Goal: Transaction & Acquisition: Purchase product/service

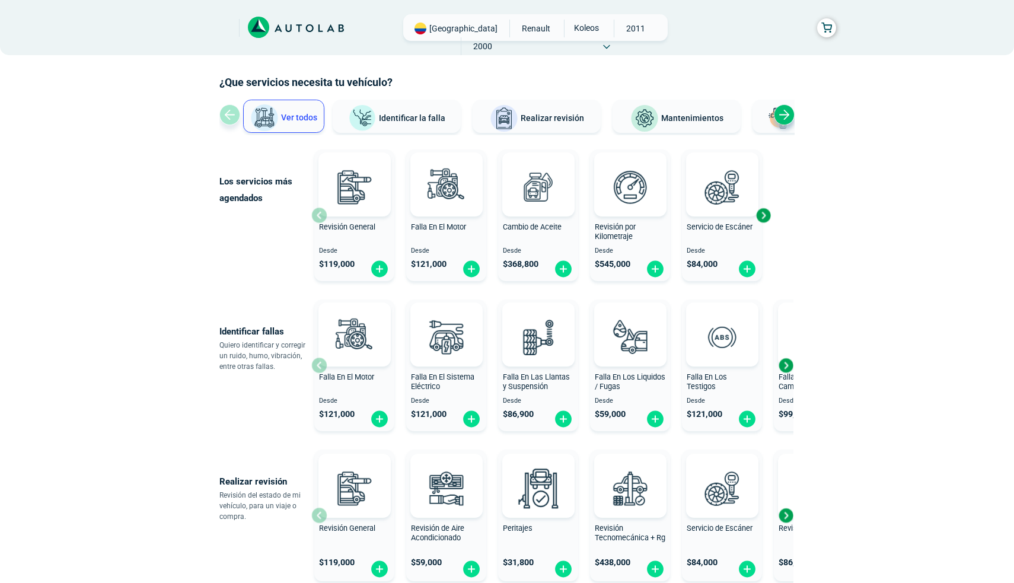
scroll to position [47, 0]
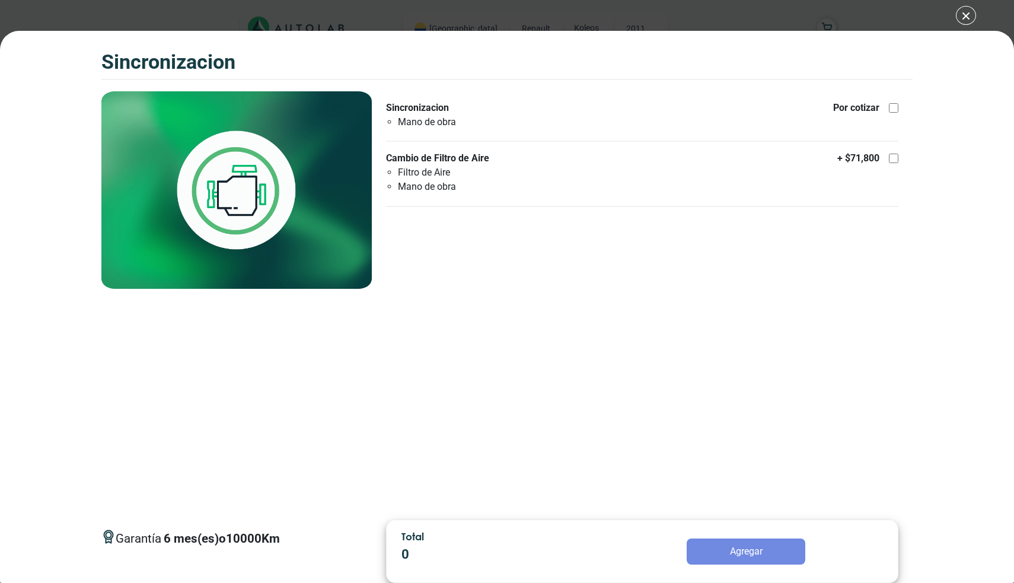
click at [895, 161] on div at bounding box center [893, 158] width 9 height 9
click at [895, 161] on input "Cambio de Filtro de Aire Filtro de Aire Mano de obra + $ 71,800" at bounding box center [893, 158] width 9 height 9
checkbox input "true"
click at [897, 107] on div at bounding box center [893, 107] width 9 height 9
click at [897, 107] on input "Sincronizacion Mano de obra Por cotizar" at bounding box center [893, 107] width 9 height 9
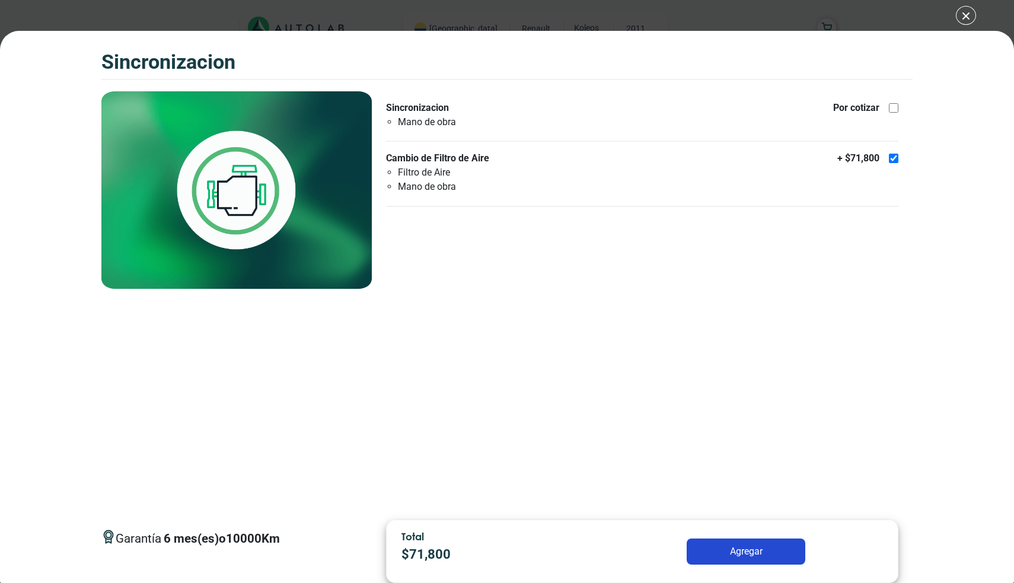
checkbox input "true"
click at [726, 556] on button "Agregar" at bounding box center [746, 551] width 119 height 26
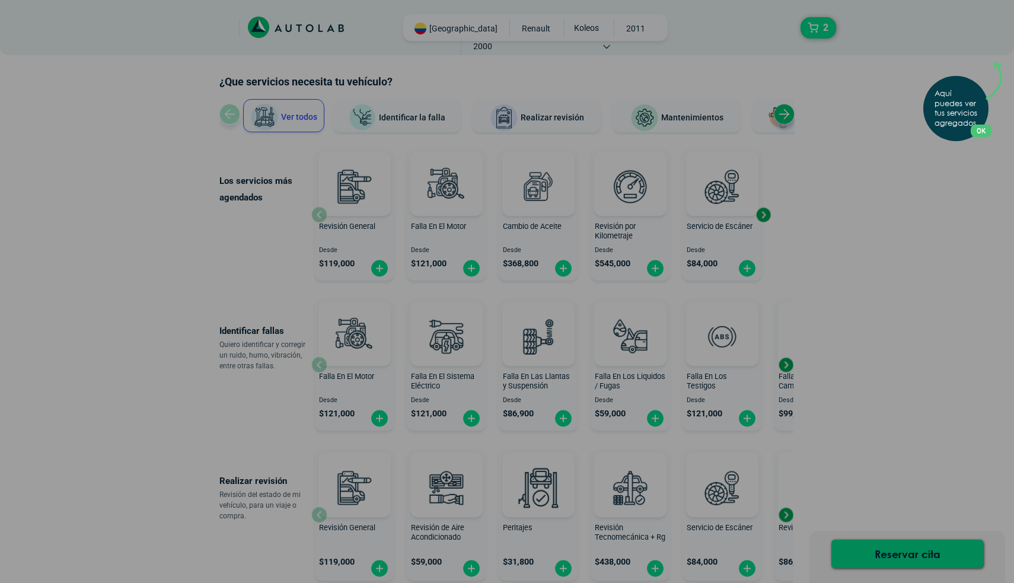
click at [996, 51] on div "Aquí puedes ver tus servicios agregados. OK .aex,.bex{fill:none!important;strok…" at bounding box center [507, 291] width 1014 height 583
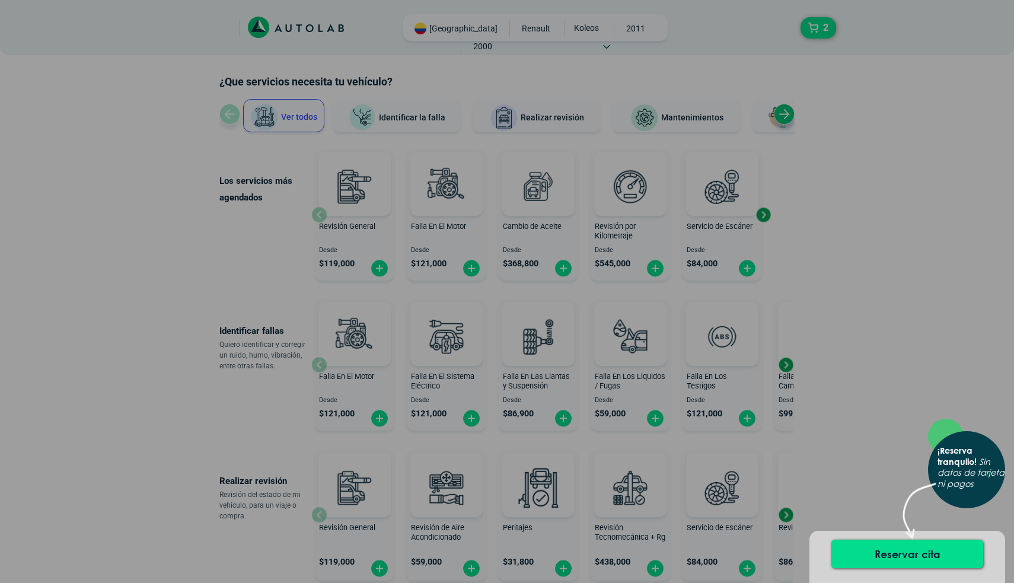
click at [953, 414] on div "× ¡Reserva tranquilo! Sin datos de tarjeta ni pagos" at bounding box center [507, 291] width 1014 height 583
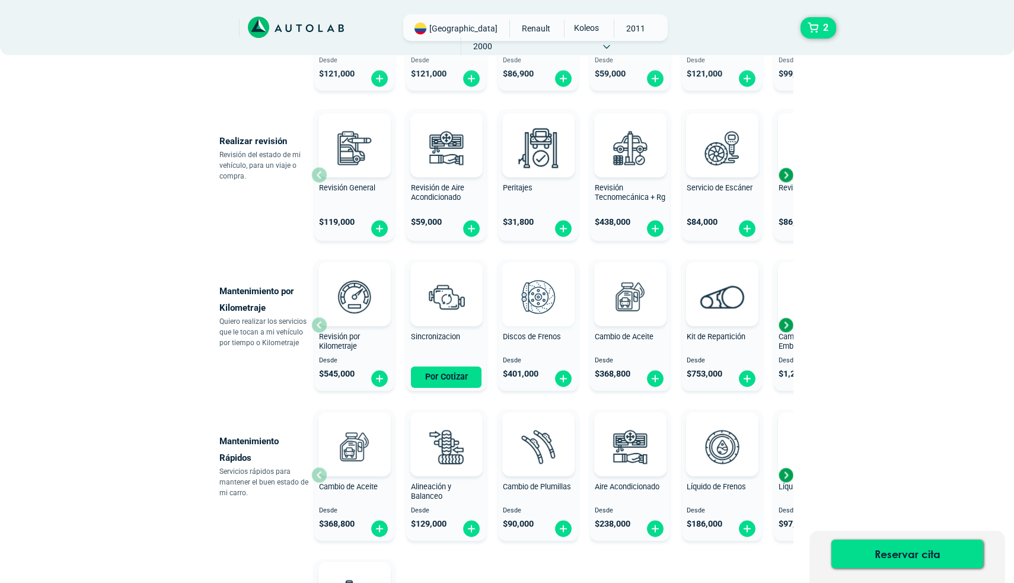
scroll to position [396, 0]
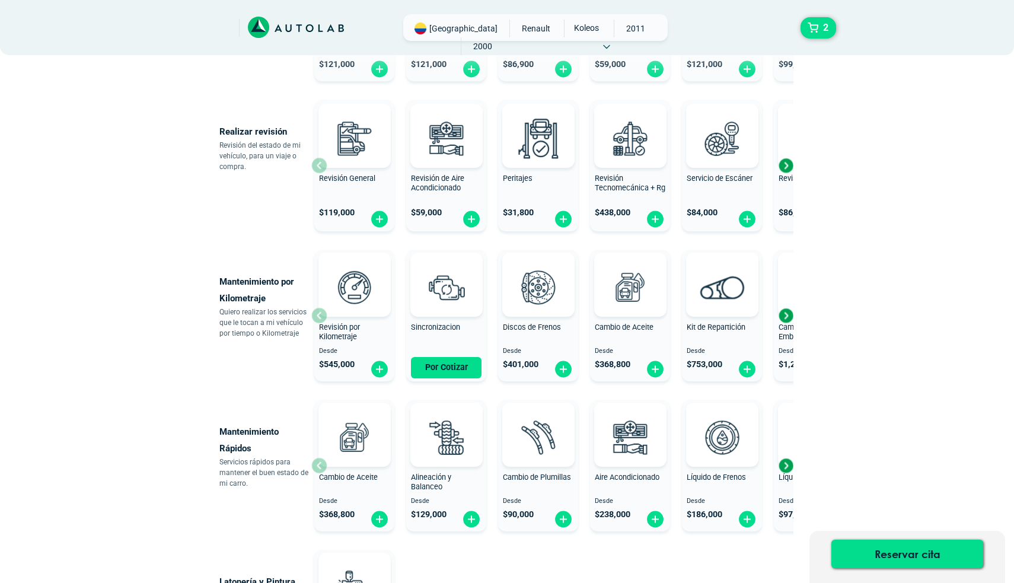
click at [786, 170] on div "Next slide" at bounding box center [786, 166] width 18 height 18
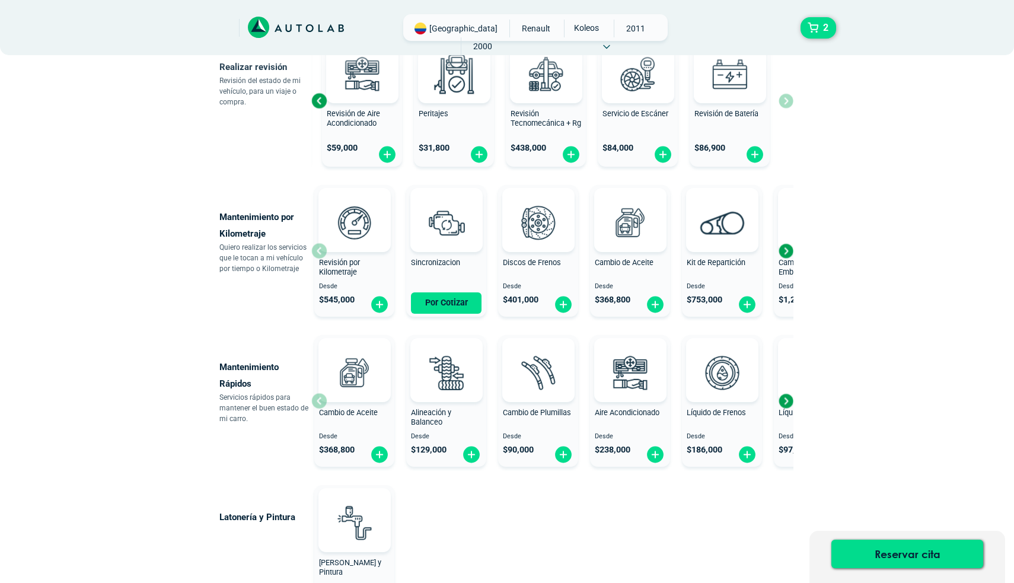
scroll to position [471, 0]
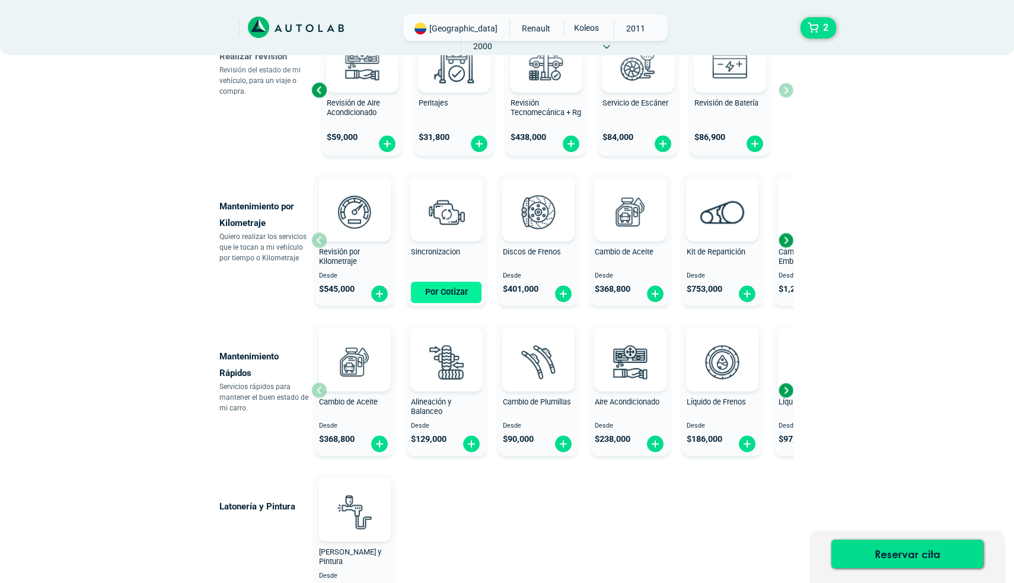
click at [467, 289] on button "Por Cotizar" at bounding box center [446, 292] width 71 height 21
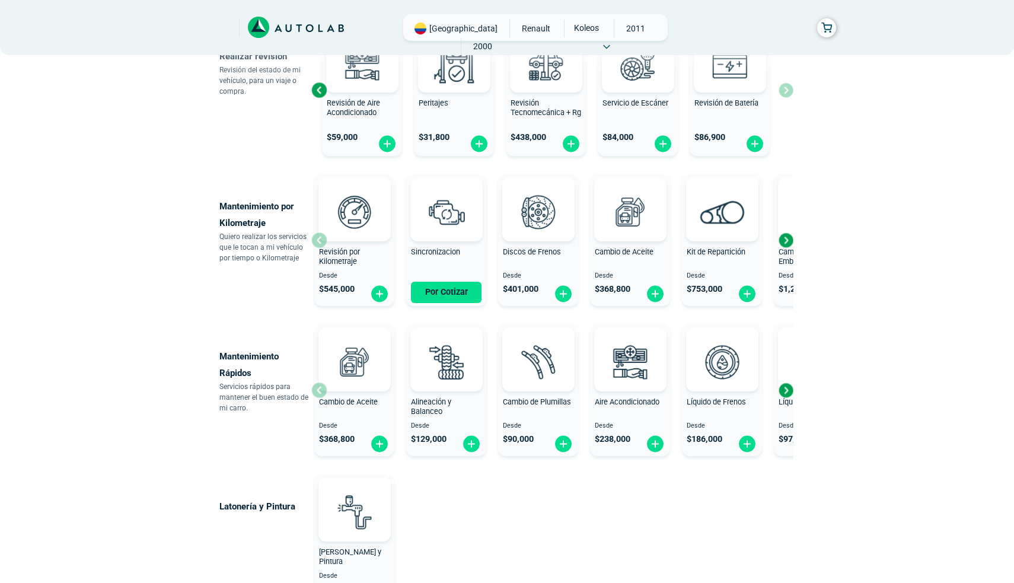
click at [790, 248] on div "Next slide" at bounding box center [786, 240] width 18 height 18
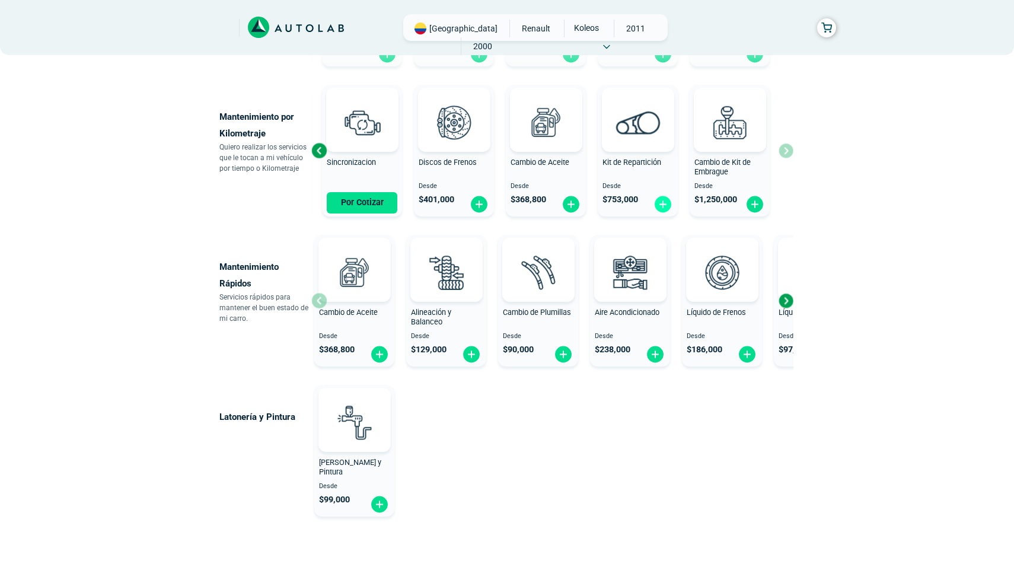
scroll to position [573, 0]
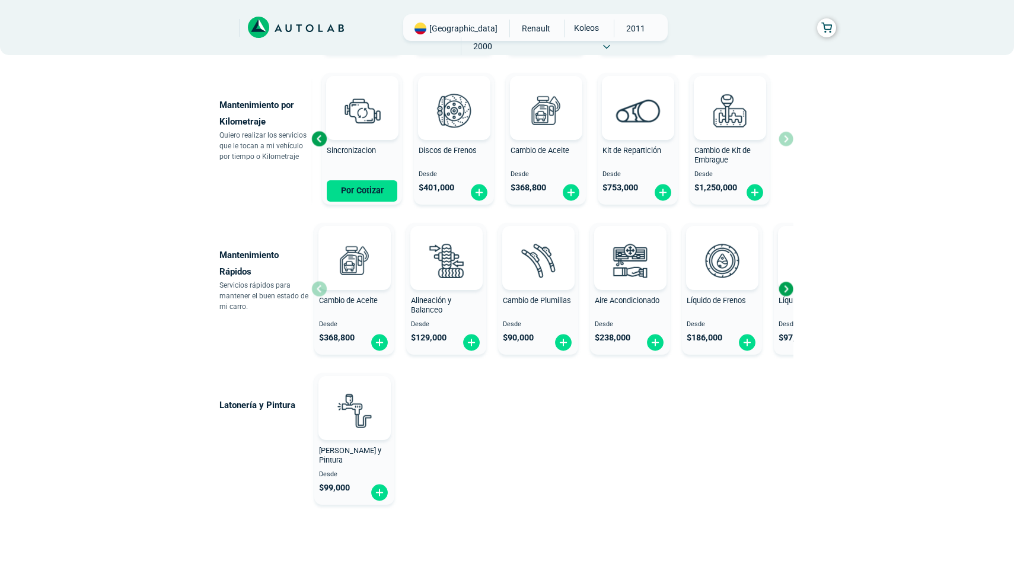
click at [785, 290] on div "Next slide" at bounding box center [786, 289] width 18 height 18
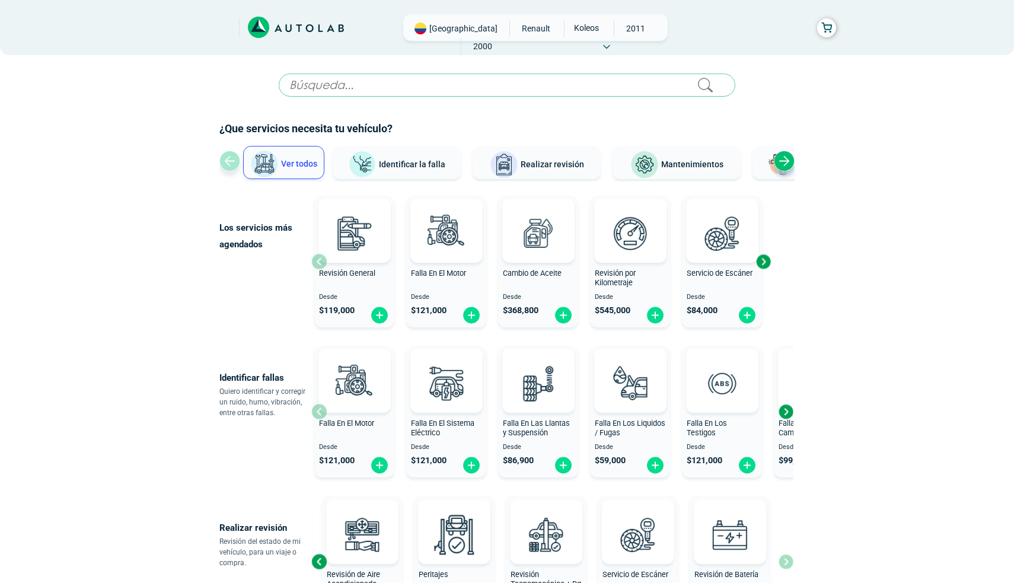
scroll to position [0, 0]
click at [821, 28] on button "button" at bounding box center [826, 27] width 19 height 19
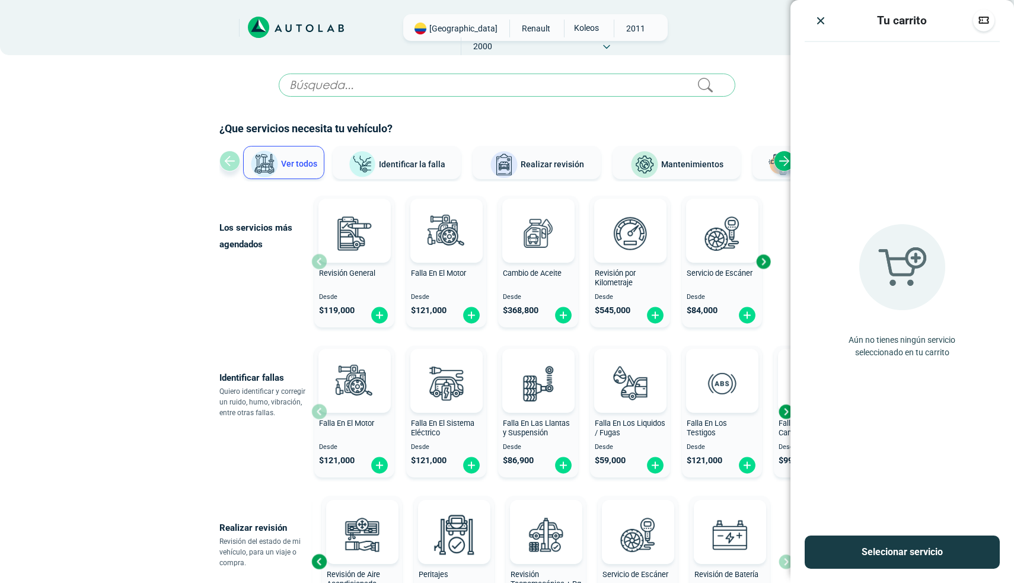
click at [818, 23] on img "Close" at bounding box center [821, 21] width 12 height 12
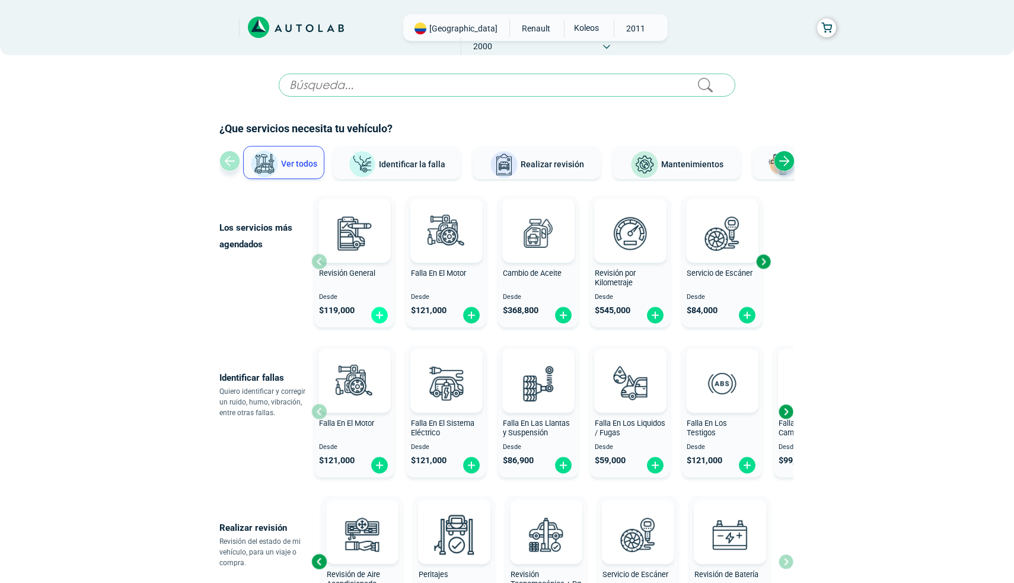
click at [377, 316] on img at bounding box center [379, 315] width 19 height 18
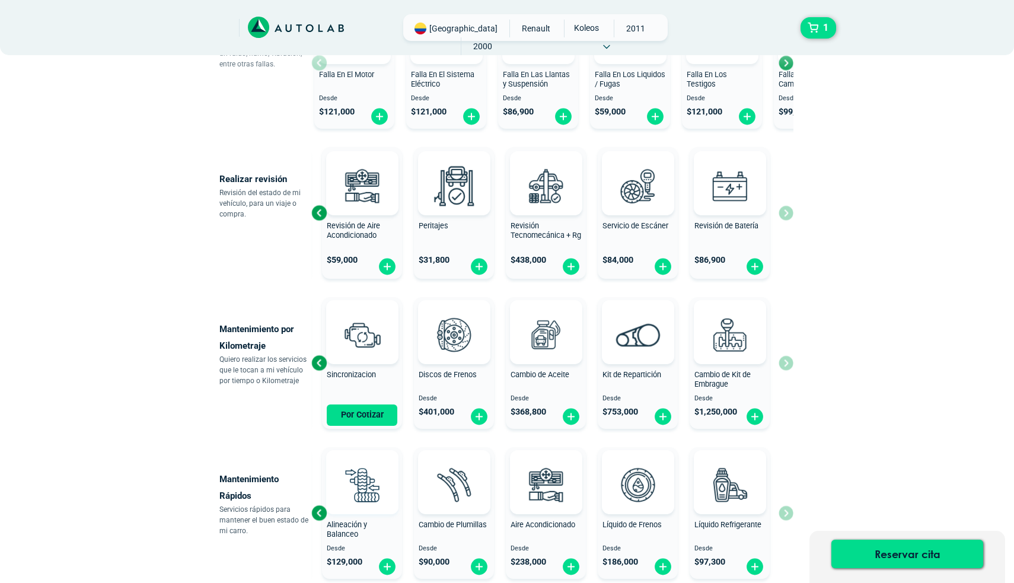
scroll to position [346, 0]
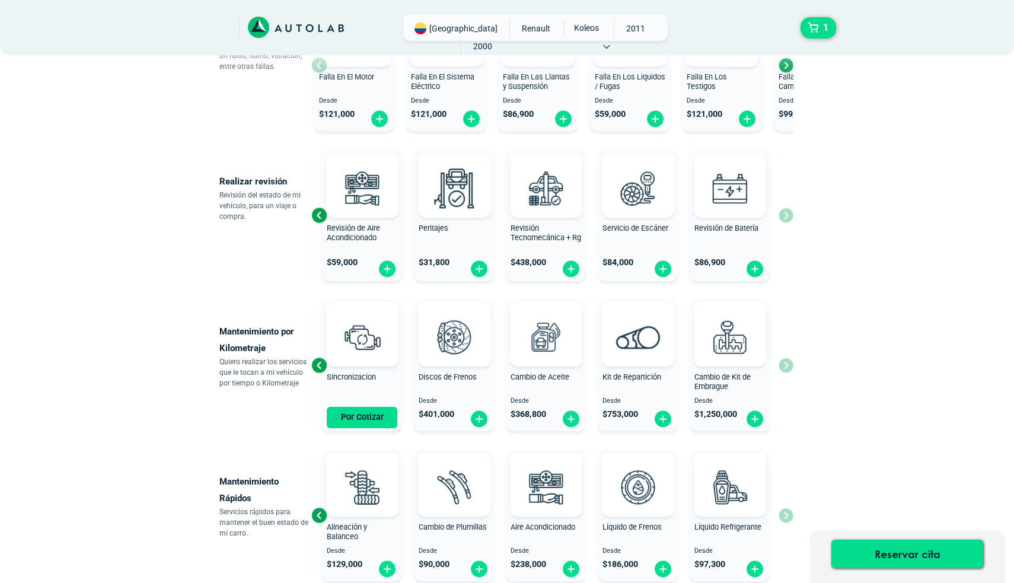
click at [321, 365] on div "Previous slide" at bounding box center [319, 365] width 18 height 18
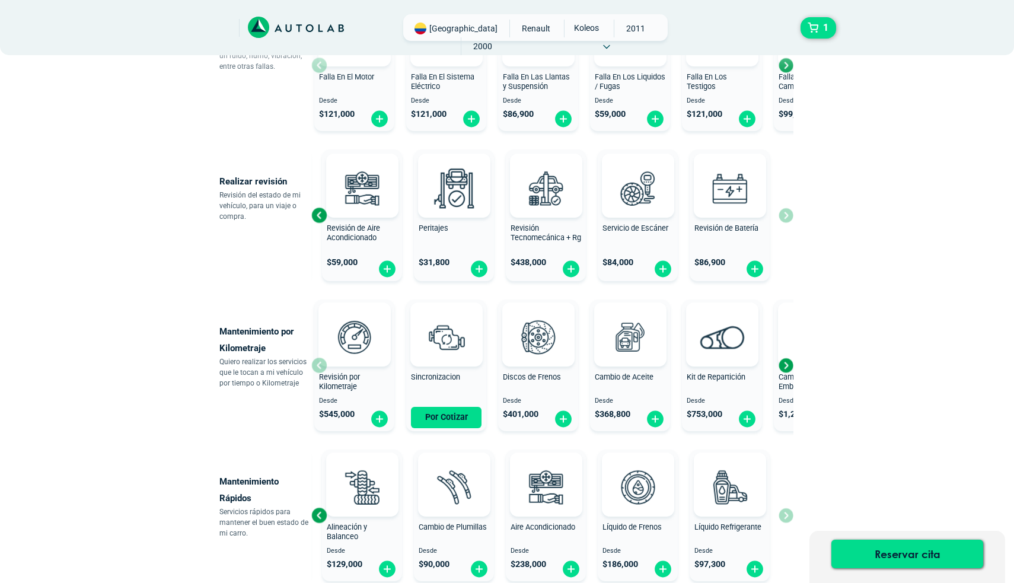
click at [336, 398] on span "Desde" at bounding box center [354, 401] width 71 height 8
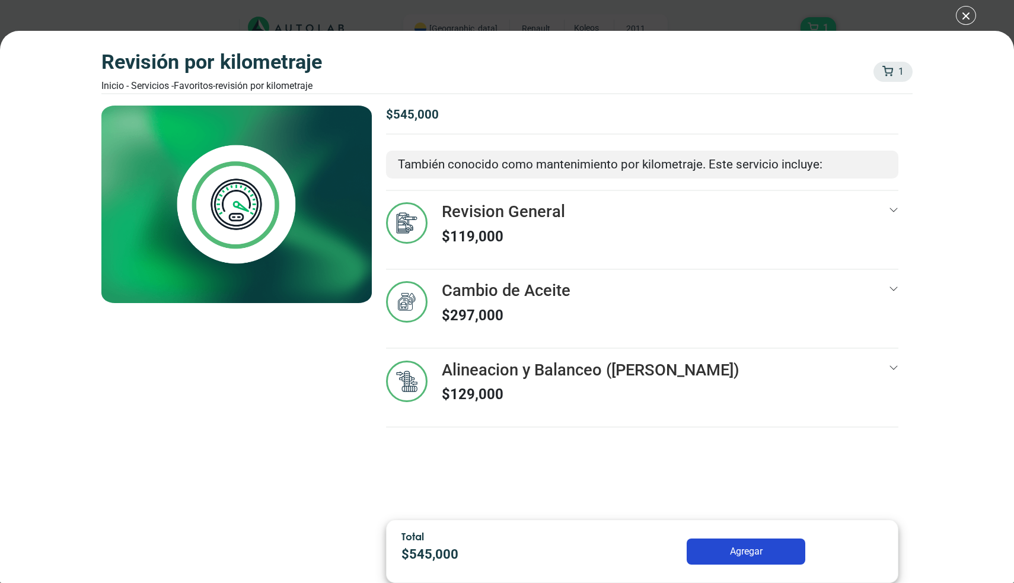
click at [957, 23] on div "Revisión por Kilometraje Inicio - Servicios - Favoritos - Revisión por Kilometr…" at bounding box center [507, 291] width 1014 height 583
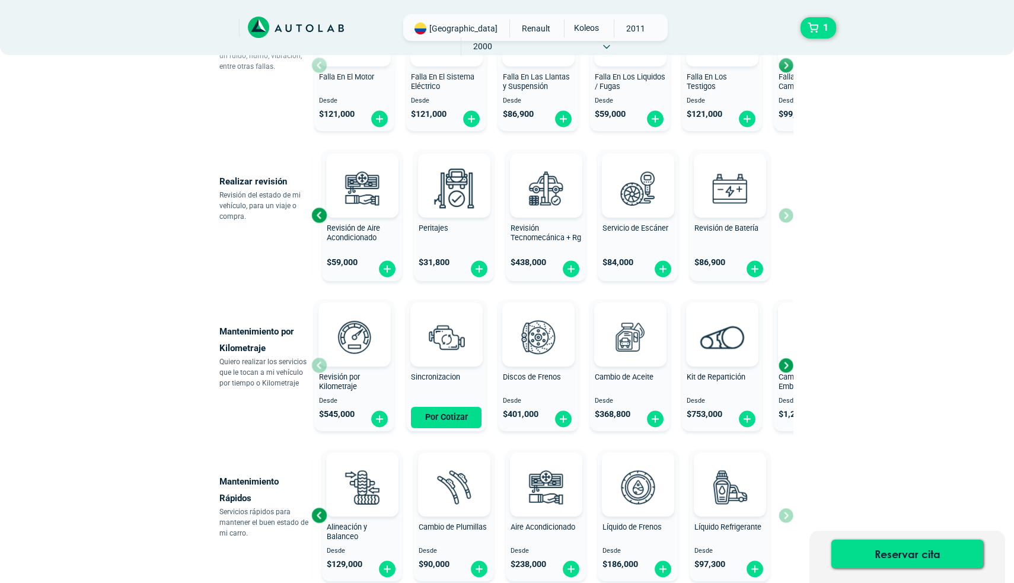
click at [469, 404] on div "Por Cotizar" at bounding box center [446, 412] width 80 height 31
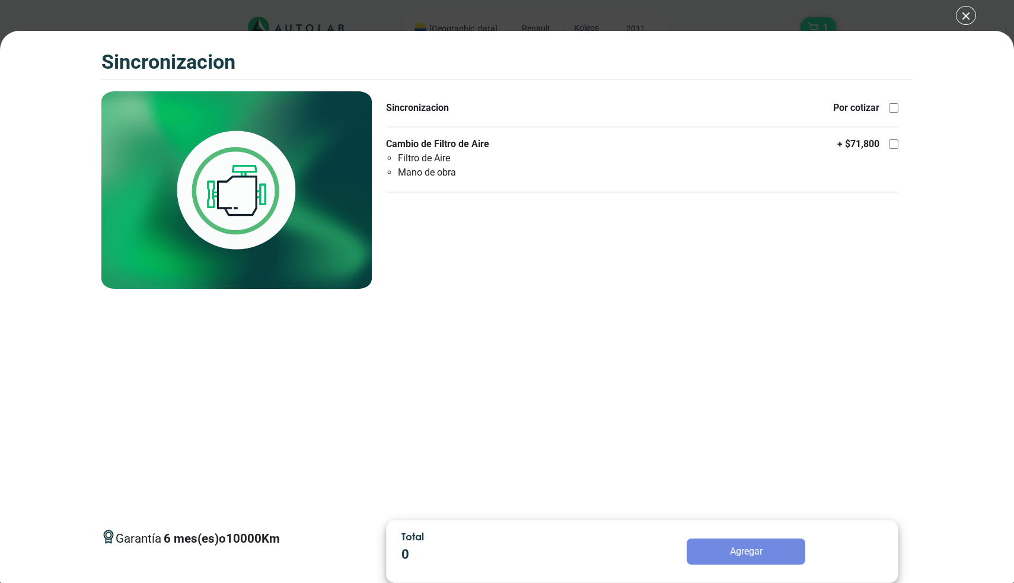
click at [894, 107] on div at bounding box center [893, 107] width 9 height 9
click at [894, 107] on input "Sincronizacion Por cotizar" at bounding box center [893, 107] width 9 height 9
checkbox input "true"
click at [893, 146] on div at bounding box center [893, 143] width 9 height 9
click at [893, 146] on input "Cambio de Filtro de Aire Filtro de Aire Mano de obra + $ 71,800" at bounding box center [893, 143] width 9 height 9
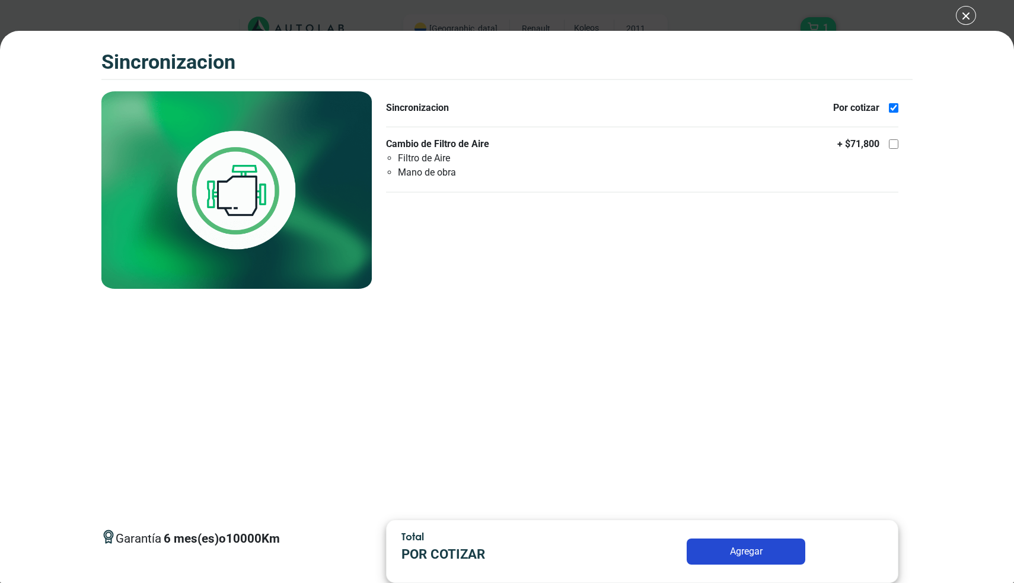
checkbox input "true"
click at [736, 553] on button "Agregar" at bounding box center [746, 551] width 119 height 26
click at [964, 18] on div "SINCRONIZACION 3 SINCRONIZACION 6 10000 Km" at bounding box center [507, 291] width 1014 height 583
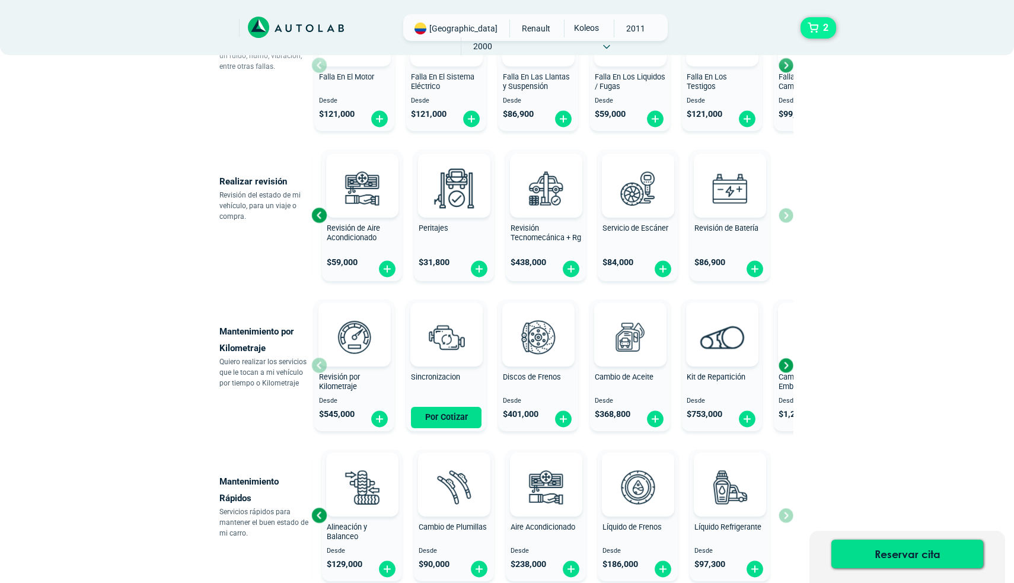
click at [809, 36] on button "2" at bounding box center [818, 27] width 36 height 21
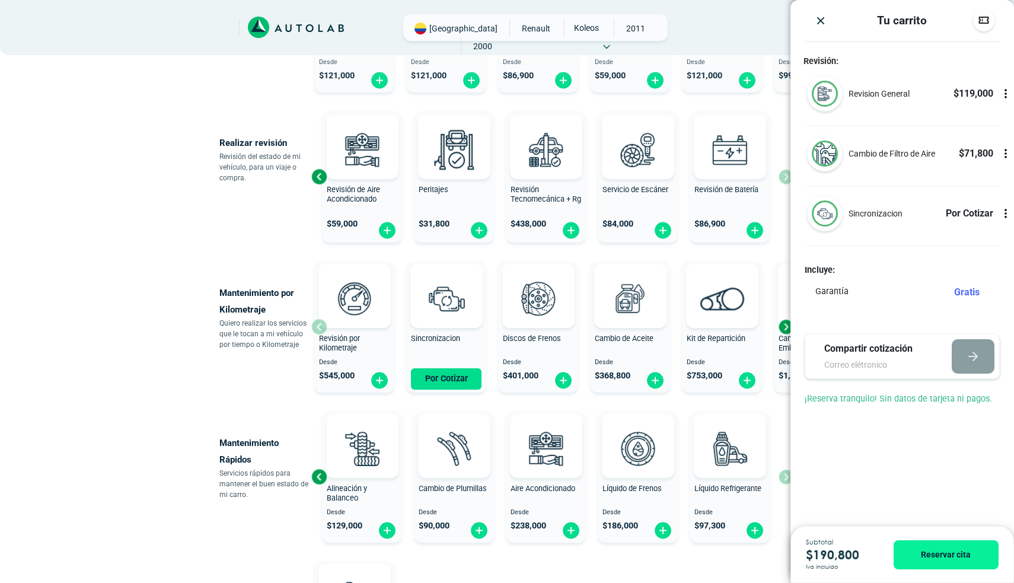
scroll to position [388, 0]
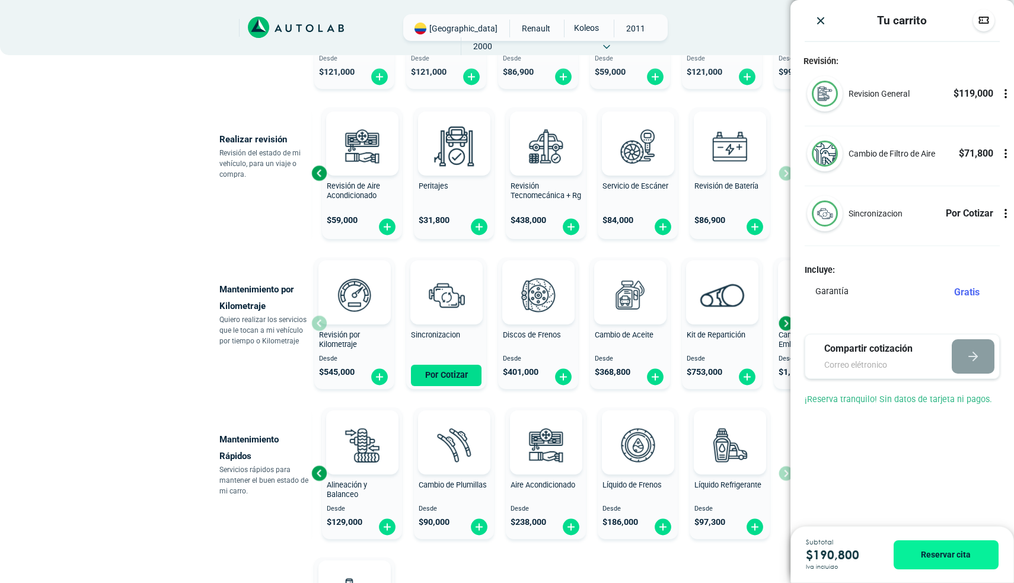
click at [822, 24] on img "Close" at bounding box center [821, 21] width 12 height 12
